Goal: Contribute content: Share content

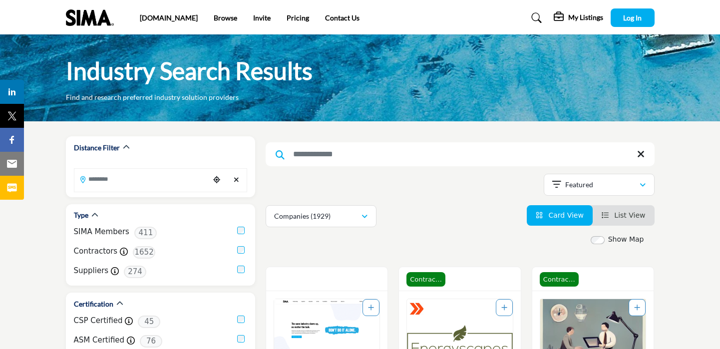
scroll to position [0, 0]
click at [626, 17] on span "Log In" at bounding box center [632, 17] width 18 height 8
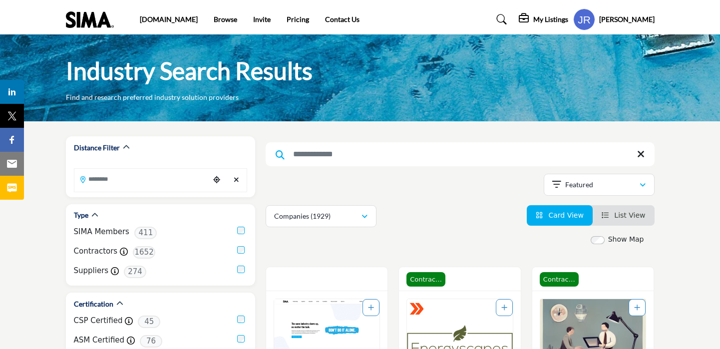
click at [551, 18] on h5 "My Listings" at bounding box center [550, 19] width 35 height 9
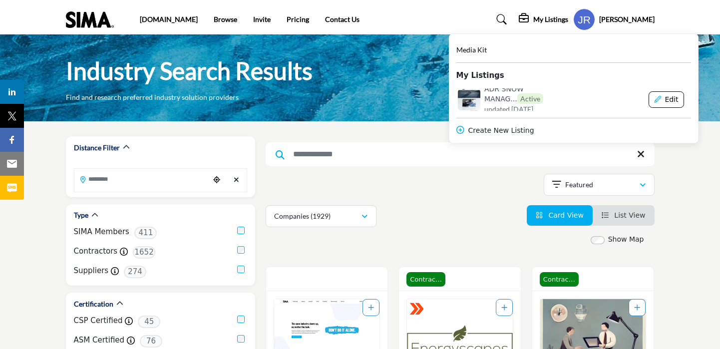
click at [677, 101] on button "Edit" at bounding box center [665, 99] width 35 height 17
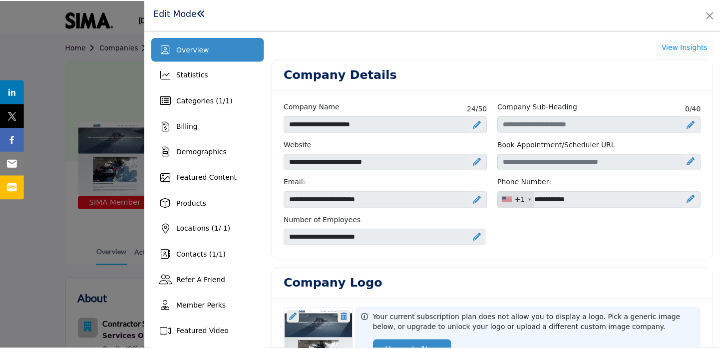
scroll to position [149, 0]
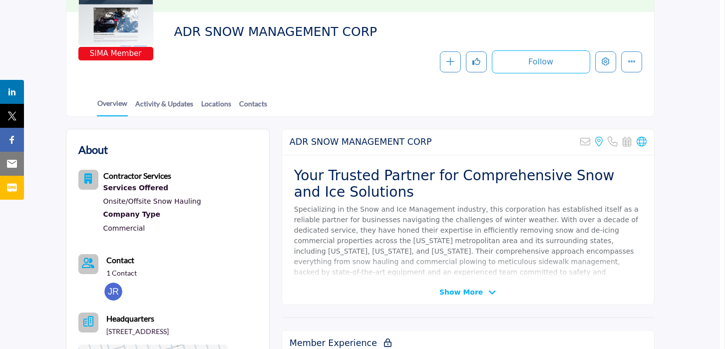
click at [138, 120] on div at bounding box center [362, 174] width 725 height 349
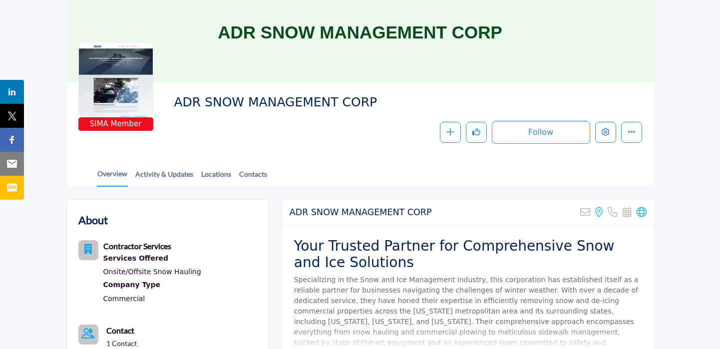
scroll to position [40, 0]
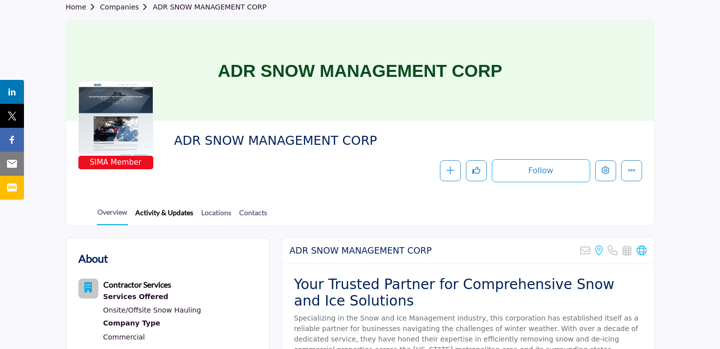
click at [172, 217] on link "Activity & Updates" at bounding box center [164, 215] width 59 height 17
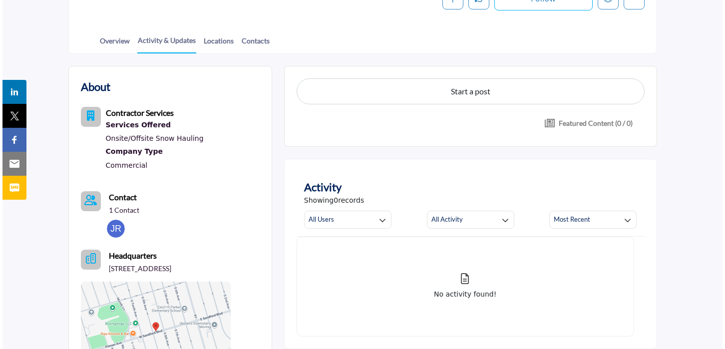
scroll to position [191, 0]
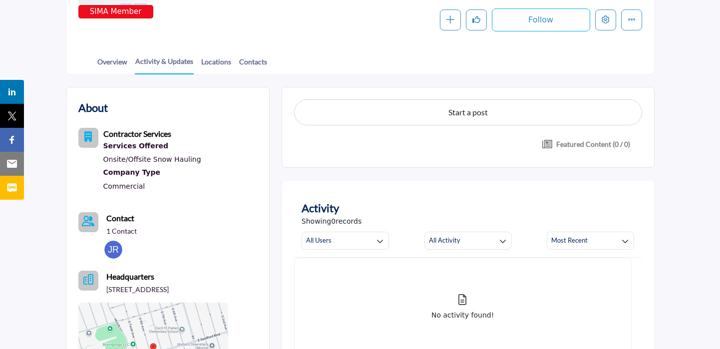
click at [443, 112] on button "Start a post" at bounding box center [468, 112] width 348 height 26
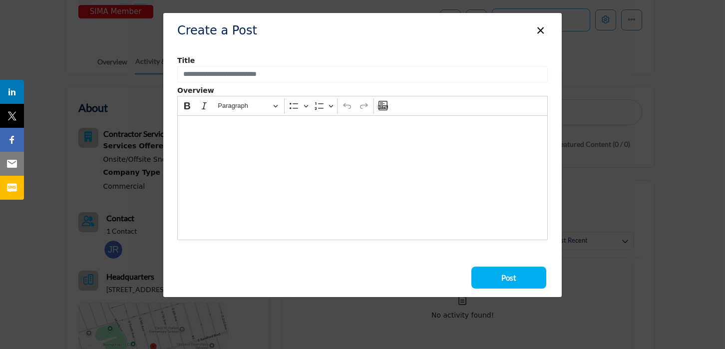
click at [256, 137] on div "Editor editing area: main" at bounding box center [362, 177] width 370 height 125
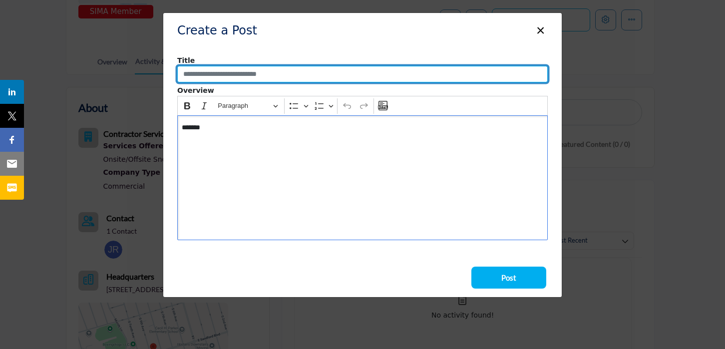
click at [327, 72] on input "Enter a compelling post title" at bounding box center [362, 74] width 370 height 17
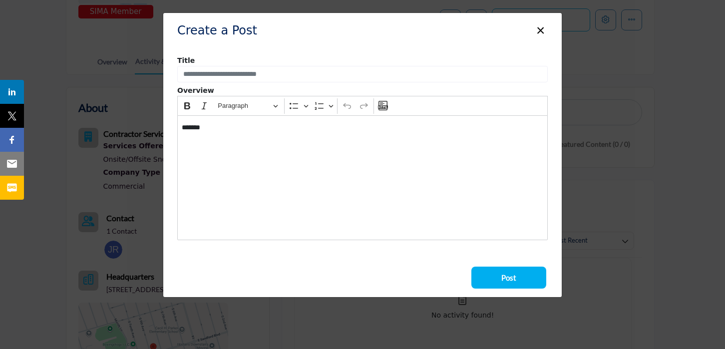
click at [260, 151] on div "*******" at bounding box center [362, 177] width 370 height 125
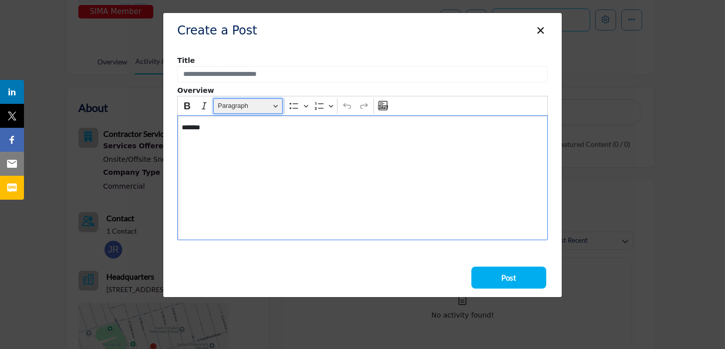
click at [280, 107] on button "Paragraph" at bounding box center [247, 105] width 69 height 15
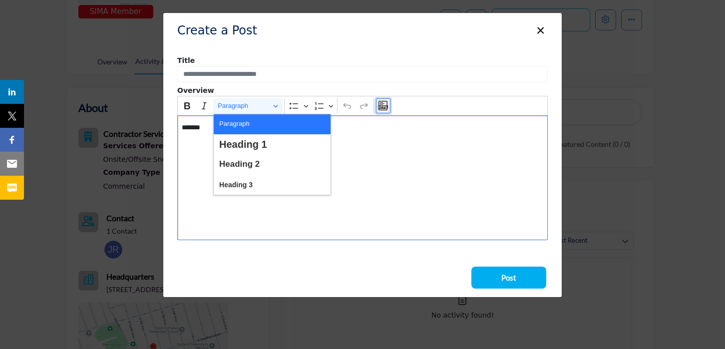
click at [383, 102] on icon "Editor toolbar" at bounding box center [383, 106] width 10 height 10
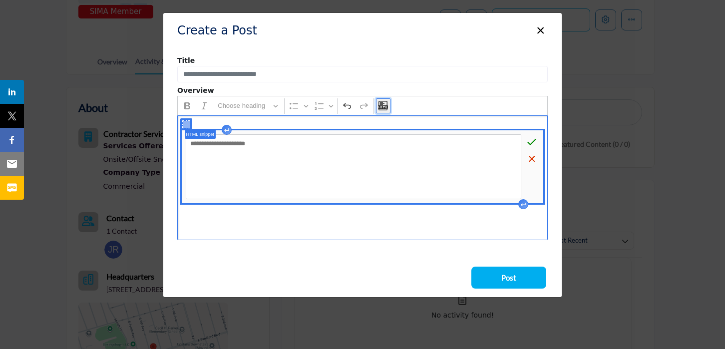
click at [383, 102] on icon "Editor toolbar" at bounding box center [383, 106] width 10 height 10
click at [318, 105] on icon "Editor toolbar" at bounding box center [318, 105] width 9 height 7
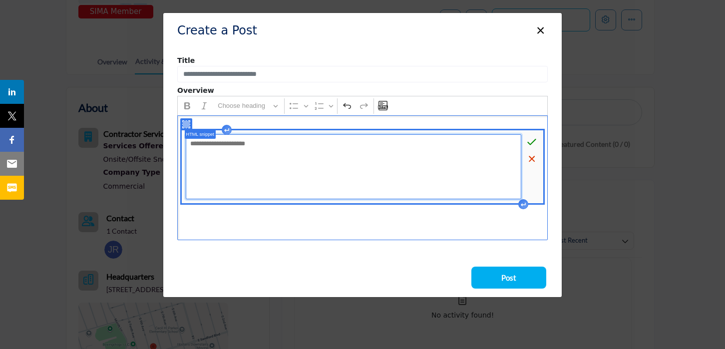
click at [245, 142] on textarea "Editor editing area: main" at bounding box center [353, 166] width 335 height 65
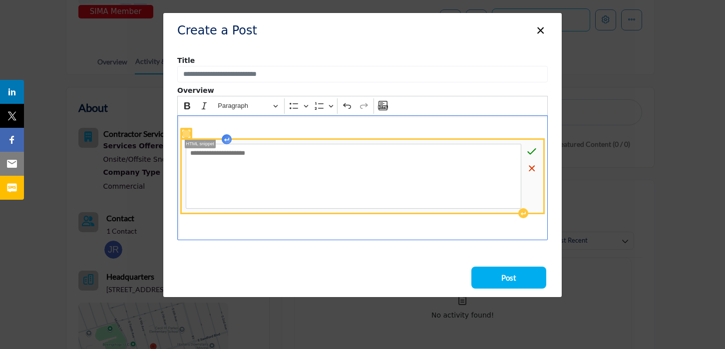
click at [225, 131] on div "**********" at bounding box center [362, 177] width 370 height 125
click at [529, 173] on icon "Editor editing area: main" at bounding box center [531, 168] width 10 height 10
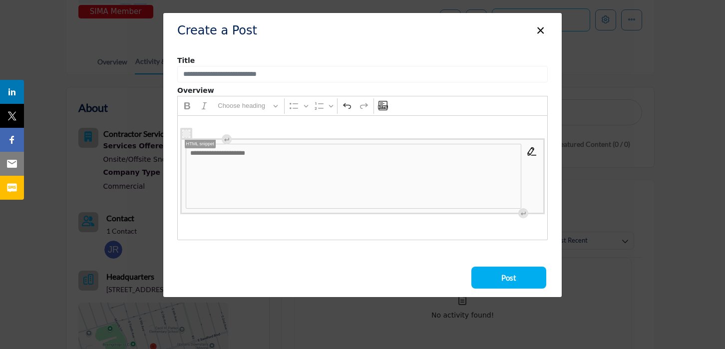
click at [546, 25] on button "×" at bounding box center [540, 29] width 14 height 19
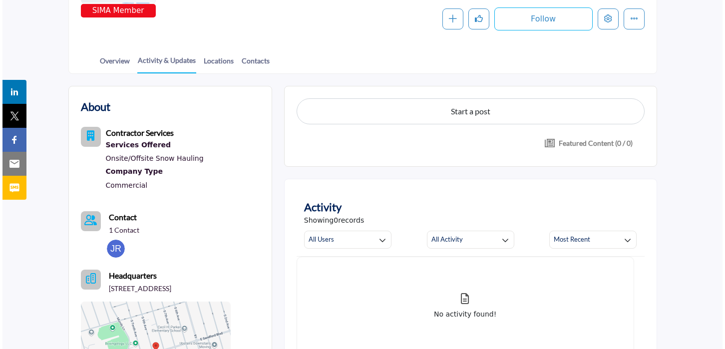
scroll to position [48, 0]
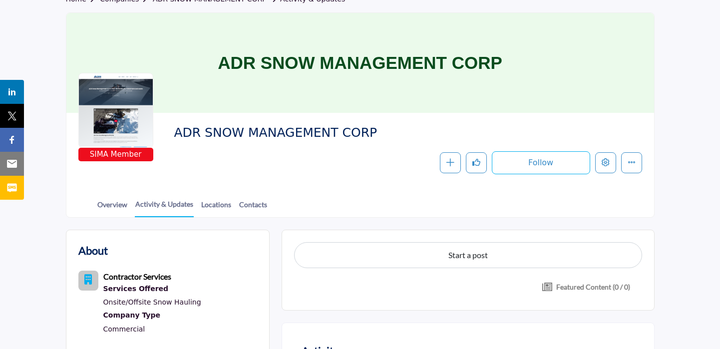
click at [460, 57] on h1 "ADR SNOW MANAGEMENT CORP" at bounding box center [360, 63] width 284 height 100
click at [221, 55] on h1 "ADR SNOW MANAGEMENT CORP" at bounding box center [360, 63] width 284 height 100
click at [122, 103] on div at bounding box center [115, 110] width 75 height 75
click at [252, 47] on h1 "ADR SNOW MANAGEMENT CORP" at bounding box center [360, 63] width 284 height 100
click at [384, 254] on button "Start a post" at bounding box center [468, 255] width 348 height 26
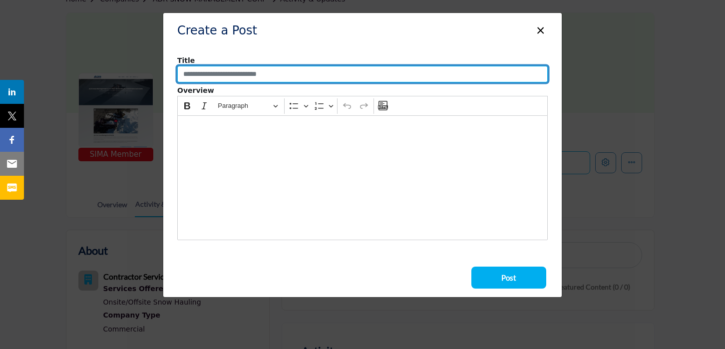
click at [281, 73] on input "Enter a compelling post title" at bounding box center [362, 74] width 370 height 17
type input "**********"
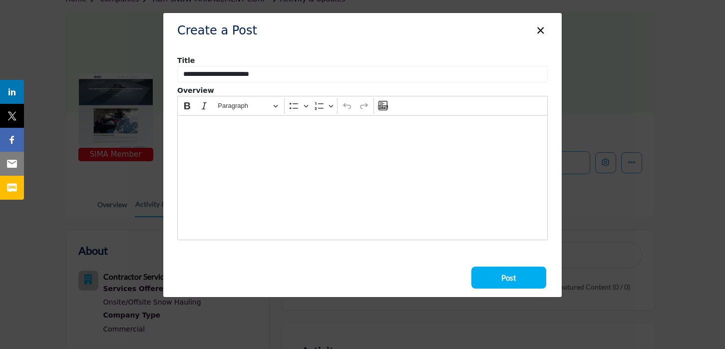
click at [243, 176] on div "Editor editing area: main" at bounding box center [362, 177] width 370 height 125
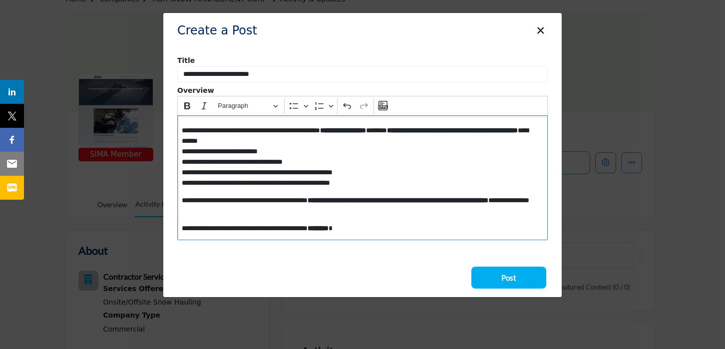
scroll to position [25, 0]
click at [399, 184] on p "**********" at bounding box center [360, 156] width 356 height 63
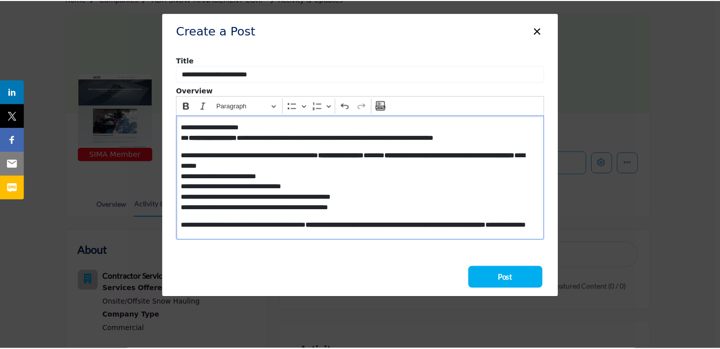
scroll to position [0, 0]
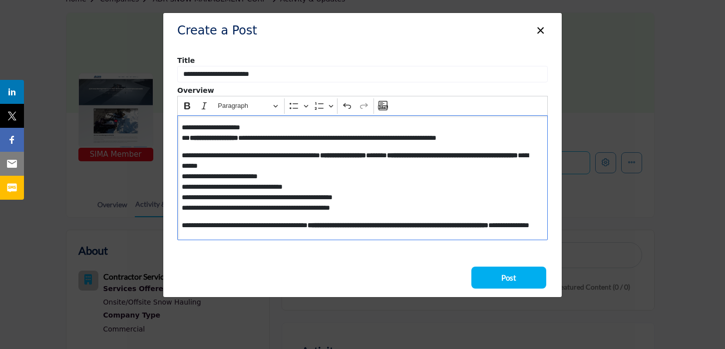
click at [519, 282] on button "Post" at bounding box center [508, 277] width 75 height 22
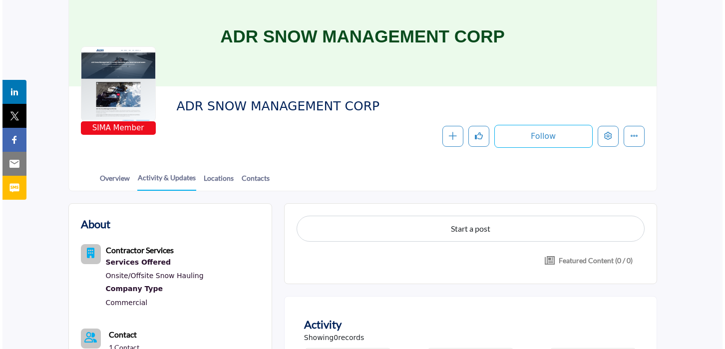
scroll to position [74, 0]
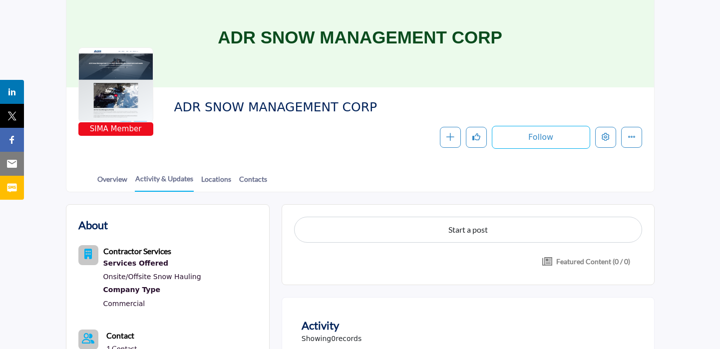
click at [559, 263] on p "Featured Content (0 / 0)" at bounding box center [593, 261] width 74 height 10
click at [452, 133] on icon "button" at bounding box center [450, 137] width 8 height 8
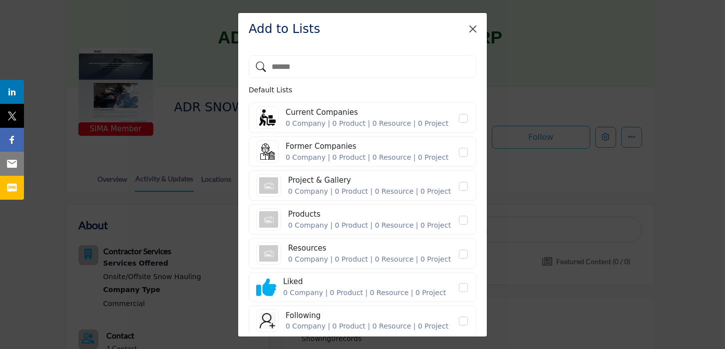
click at [467, 25] on button "Close" at bounding box center [473, 29] width 14 height 14
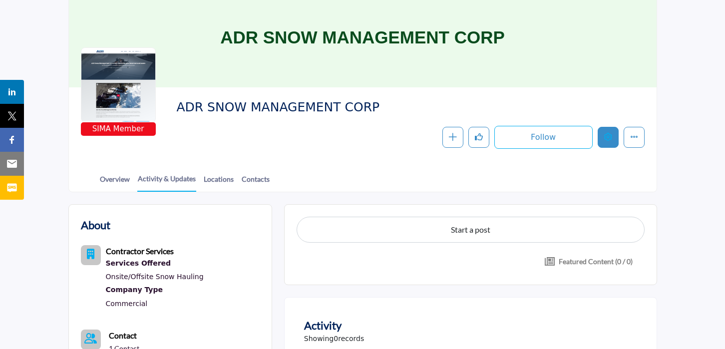
click at [613, 140] on button "Edit company" at bounding box center [607, 137] width 21 height 21
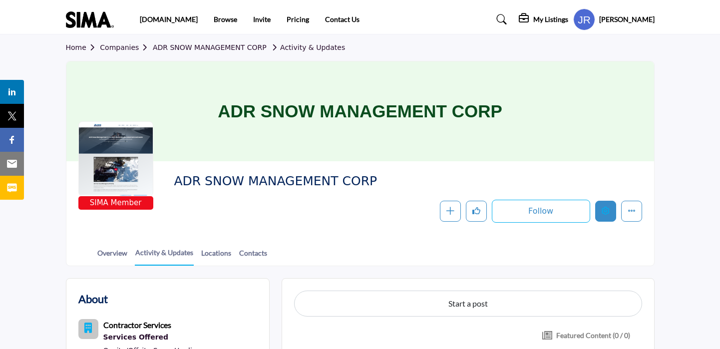
click at [609, 209] on button "Edit company" at bounding box center [605, 211] width 21 height 21
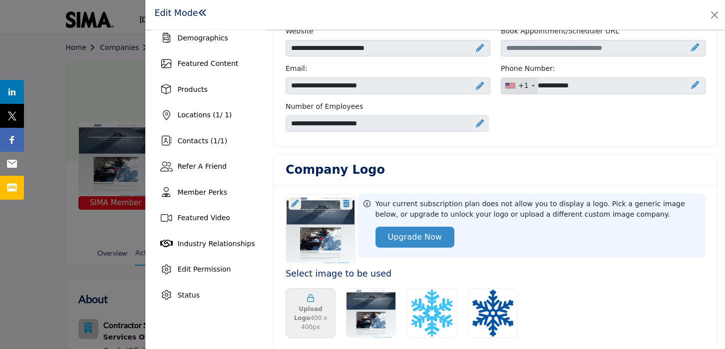
scroll to position [220, 0]
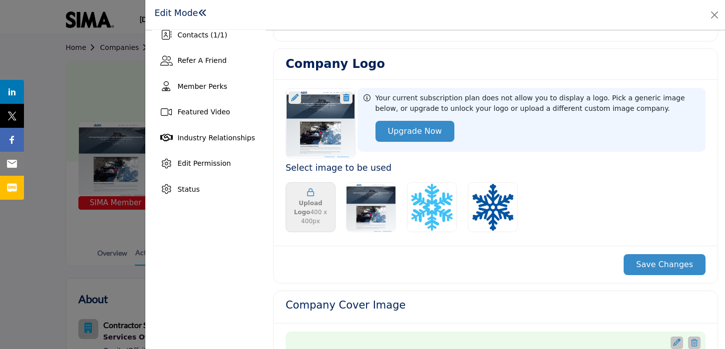
click at [313, 197] on div "Upload Logo 400 x 400px" at bounding box center [310, 206] width 49 height 45
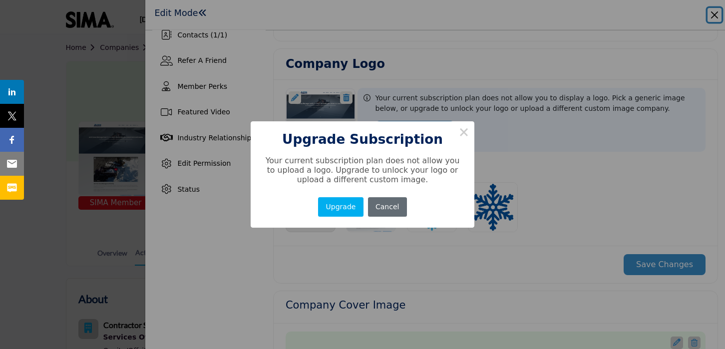
click at [394, 202] on button "Cancel" at bounding box center [387, 206] width 39 height 19
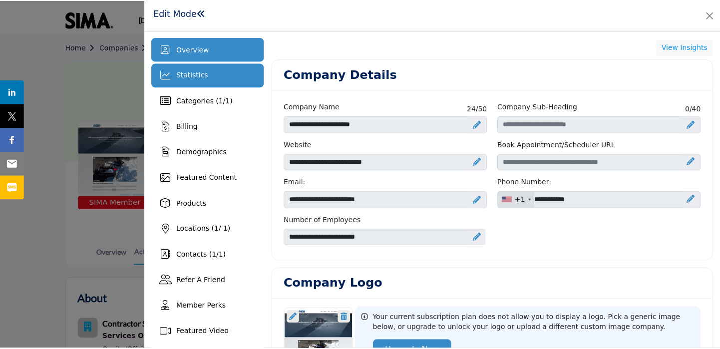
scroll to position [0, 0]
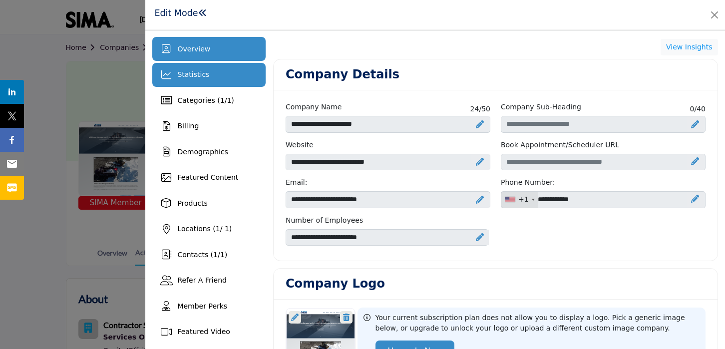
click at [231, 80] on div "Statistics" at bounding box center [208, 75] width 113 height 24
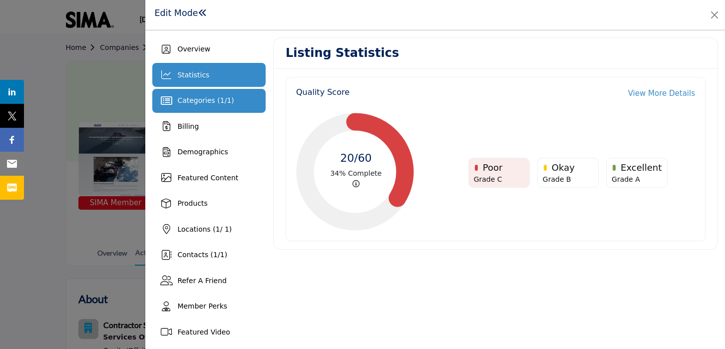
click at [211, 106] on div "Categories ( 1 / 1 )" at bounding box center [208, 101] width 113 height 24
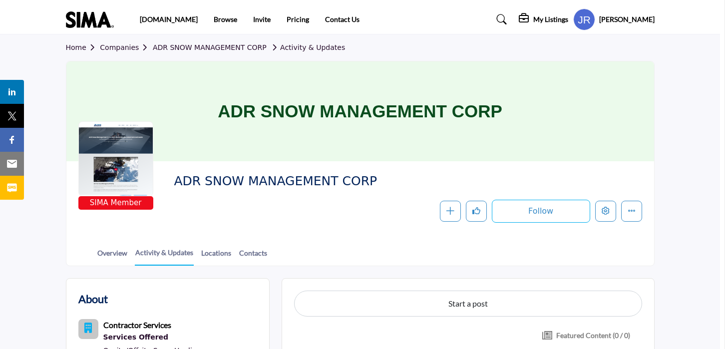
click at [99, 108] on div at bounding box center [362, 174] width 725 height 349
